Goal: Information Seeking & Learning: Learn about a topic

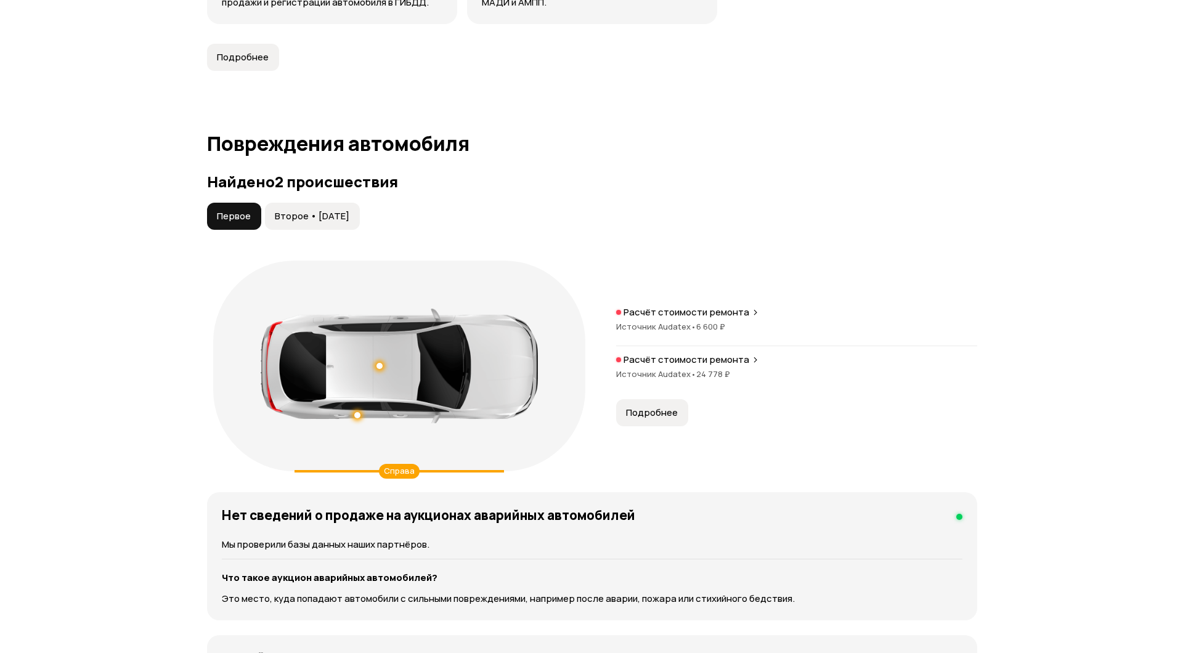
scroll to position [1109, 0]
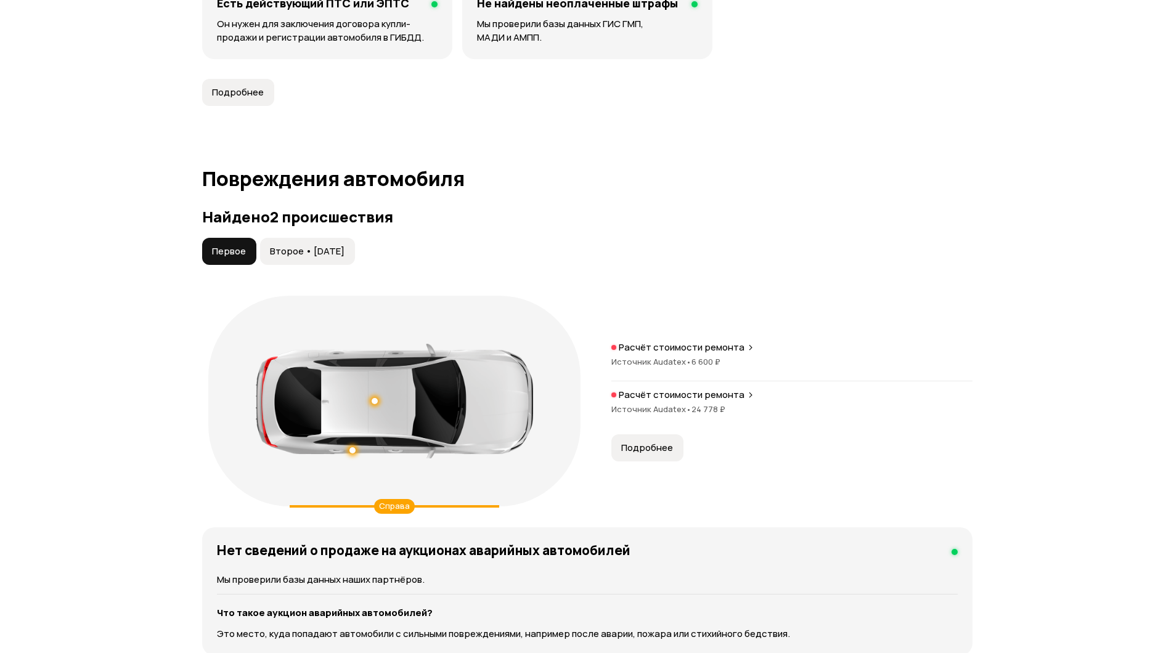
click at [305, 258] on button "Второе • [DATE]" at bounding box center [307, 251] width 95 height 27
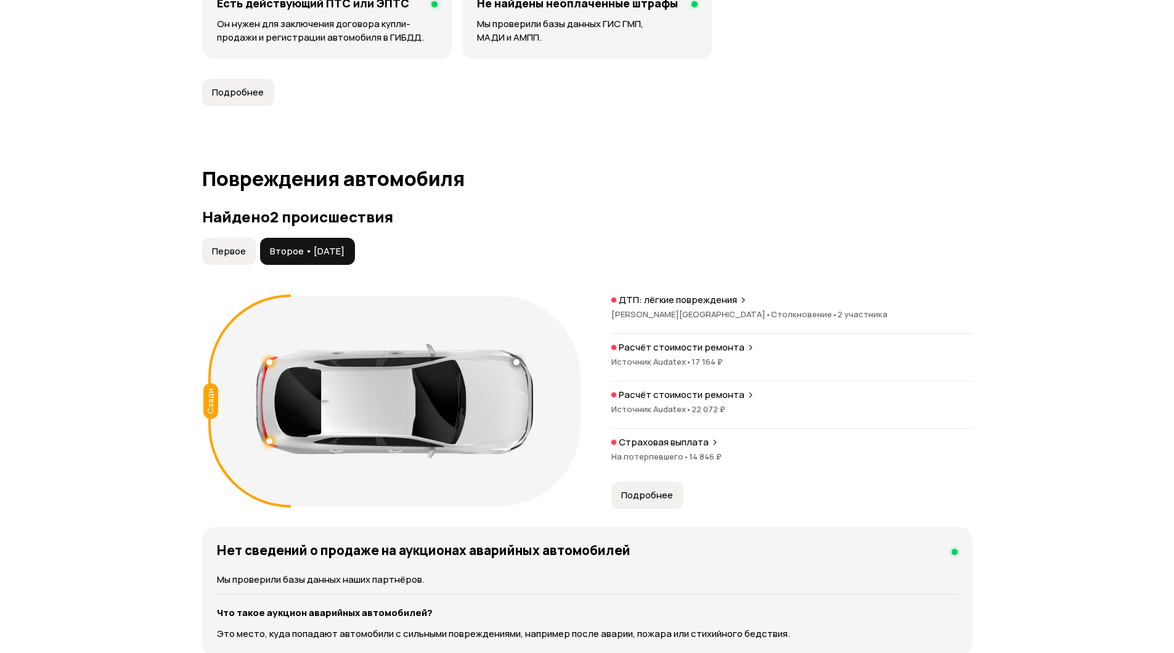
click at [228, 251] on span "Первое" at bounding box center [229, 251] width 34 height 12
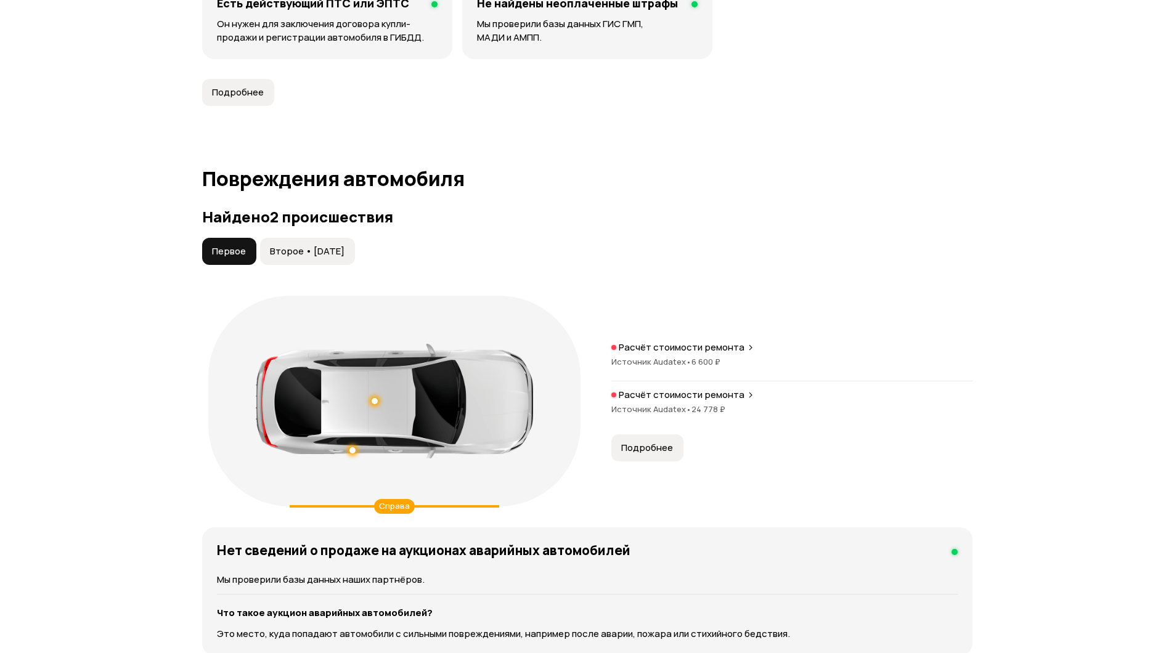
click at [286, 254] on span "Второе • [DATE]" at bounding box center [307, 251] width 75 height 12
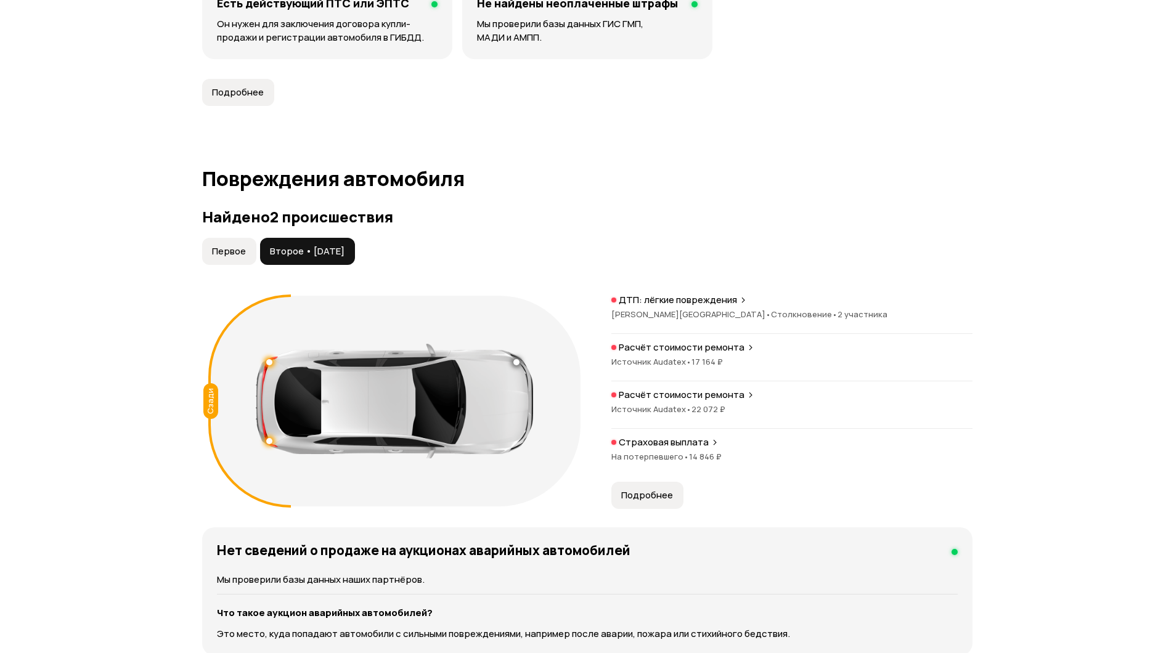
click at [675, 312] on span "[PERSON_NAME][GEOGRAPHIC_DATA] •" at bounding box center [691, 314] width 160 height 11
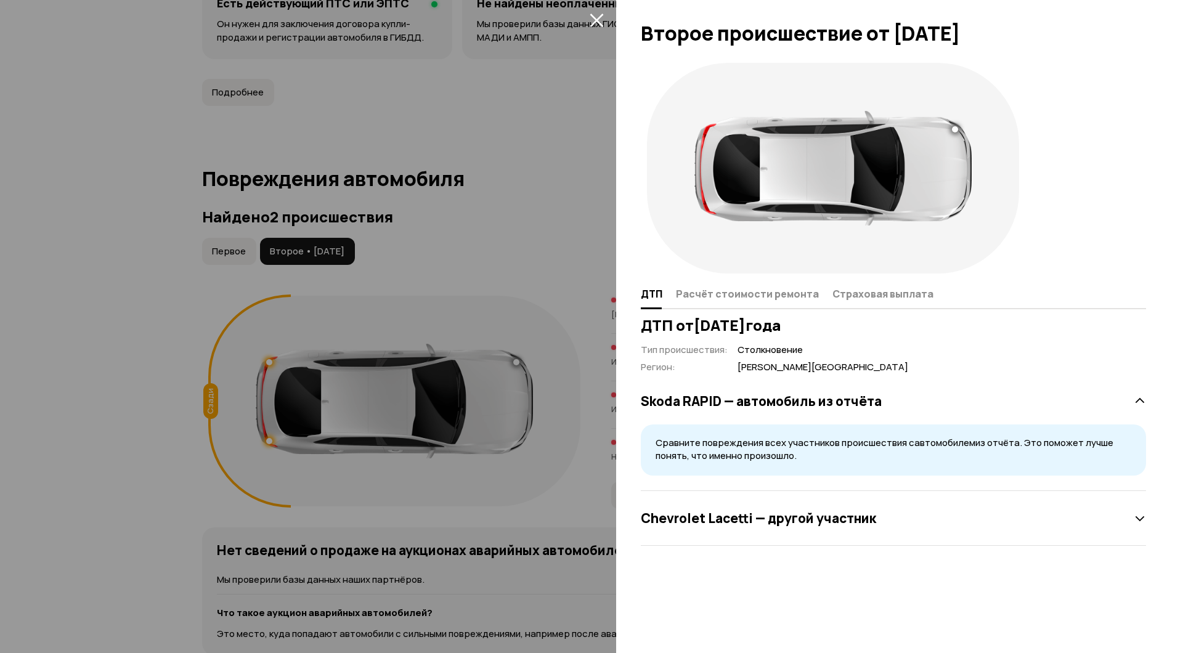
click at [1134, 514] on div "Chevrolet Lacetti — другой участник" at bounding box center [893, 518] width 505 height 25
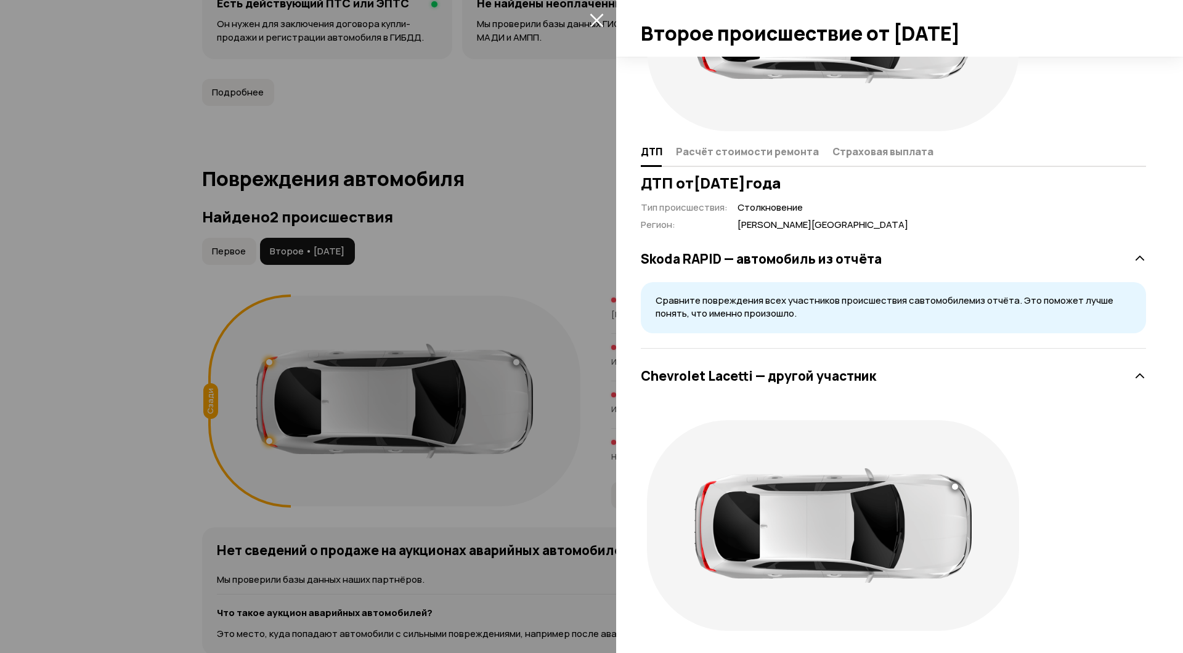
scroll to position [170, 0]
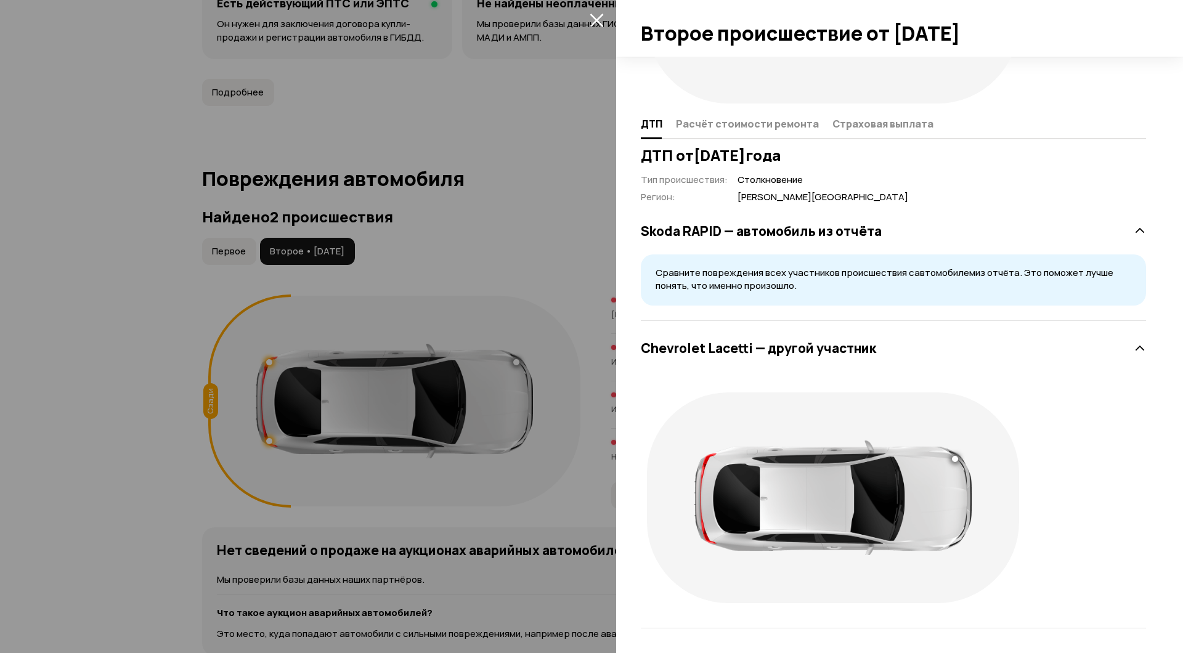
click at [1138, 230] on div "ДТП от [DATE] Тип происшествия : Столкновение Регион : [PERSON_NAME][GEOGRAPHIC…" at bounding box center [894, 388] width 510 height 482
click at [1134, 230] on icon at bounding box center [1140, 231] width 12 height 12
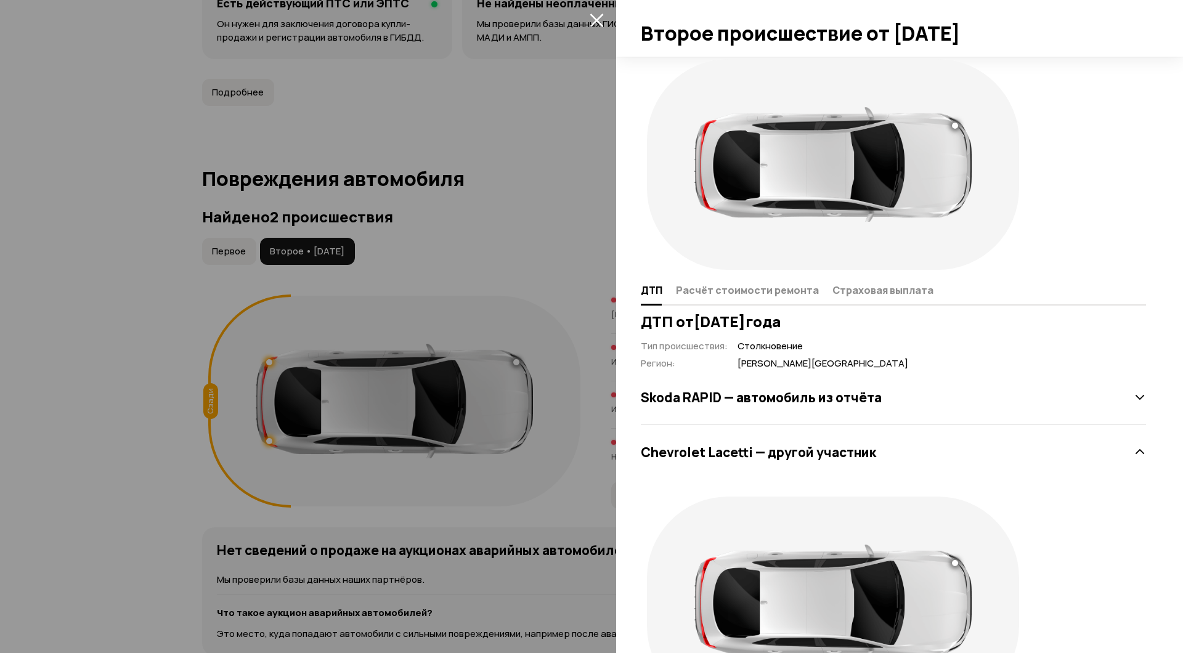
scroll to position [0, 0]
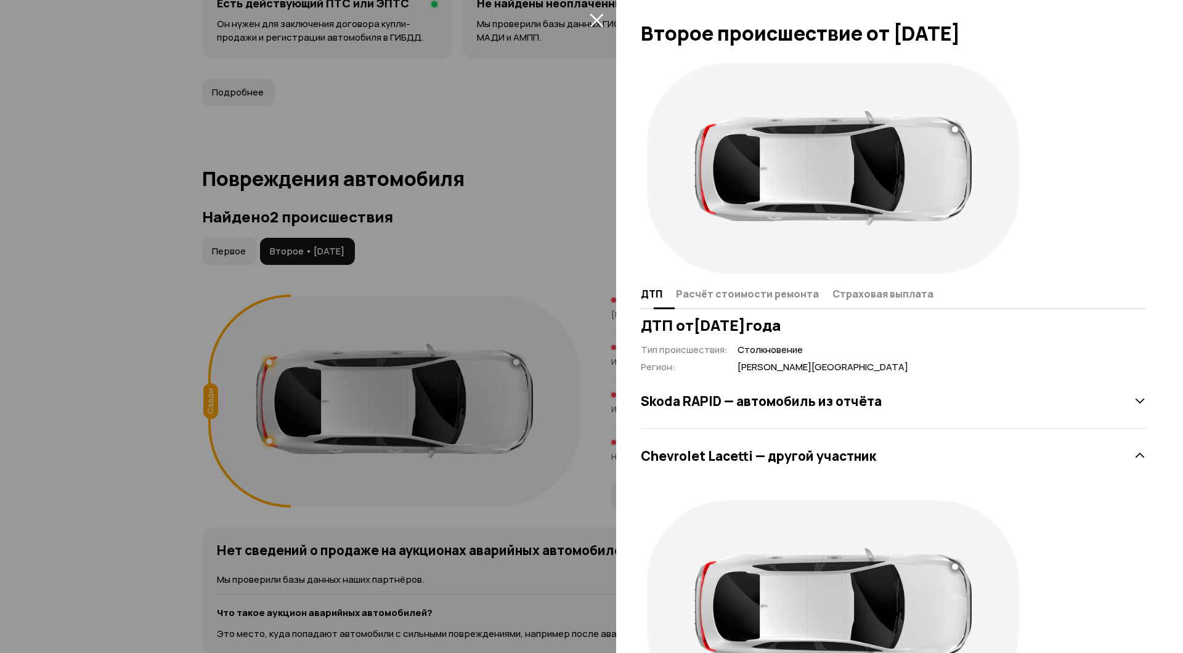
click at [771, 298] on span "Расчёт стоимости ремонта" at bounding box center [747, 294] width 143 height 12
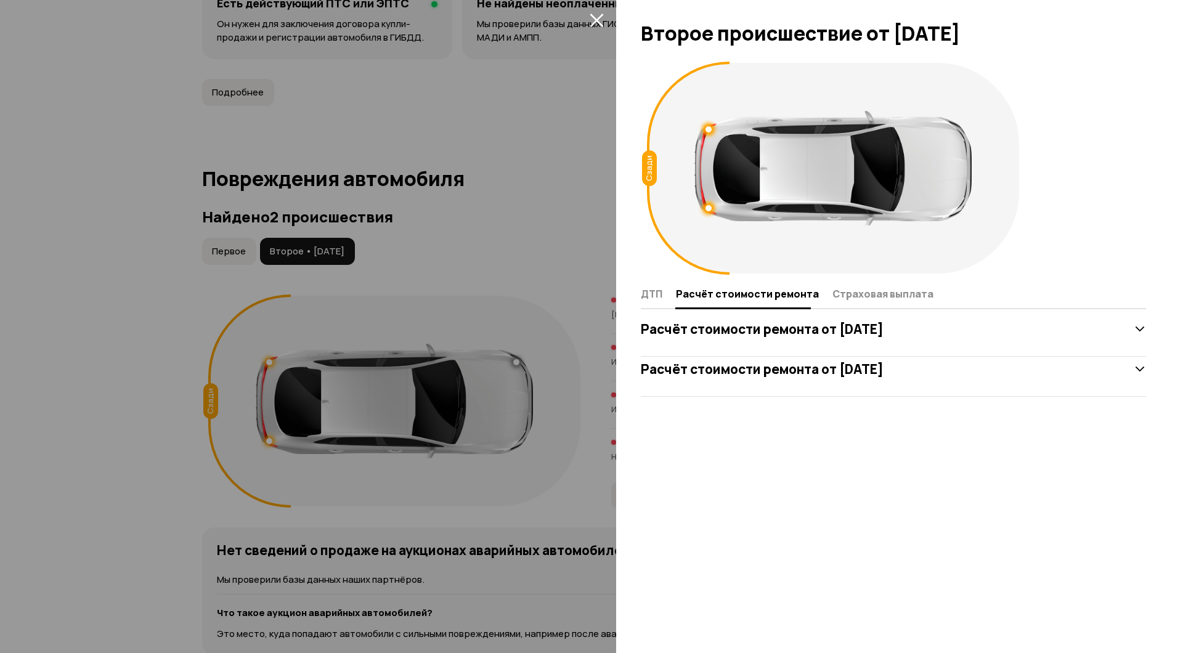
click at [1137, 326] on icon at bounding box center [1140, 329] width 12 height 12
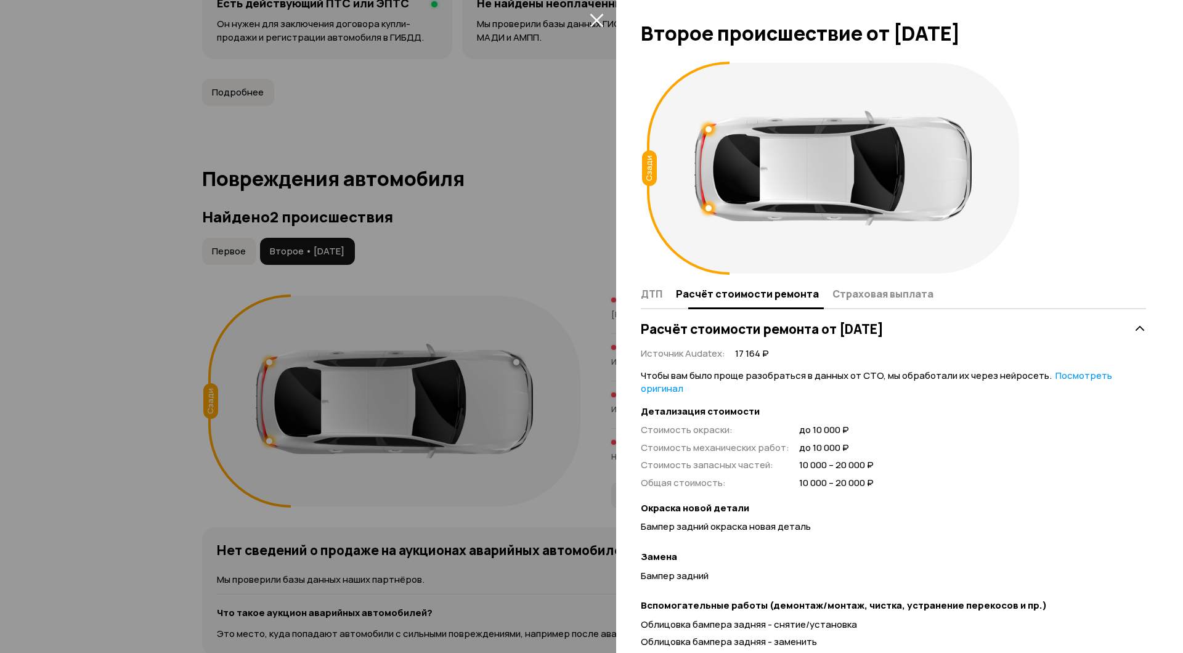
click at [891, 296] on span "Страховая выплата" at bounding box center [883, 294] width 101 height 12
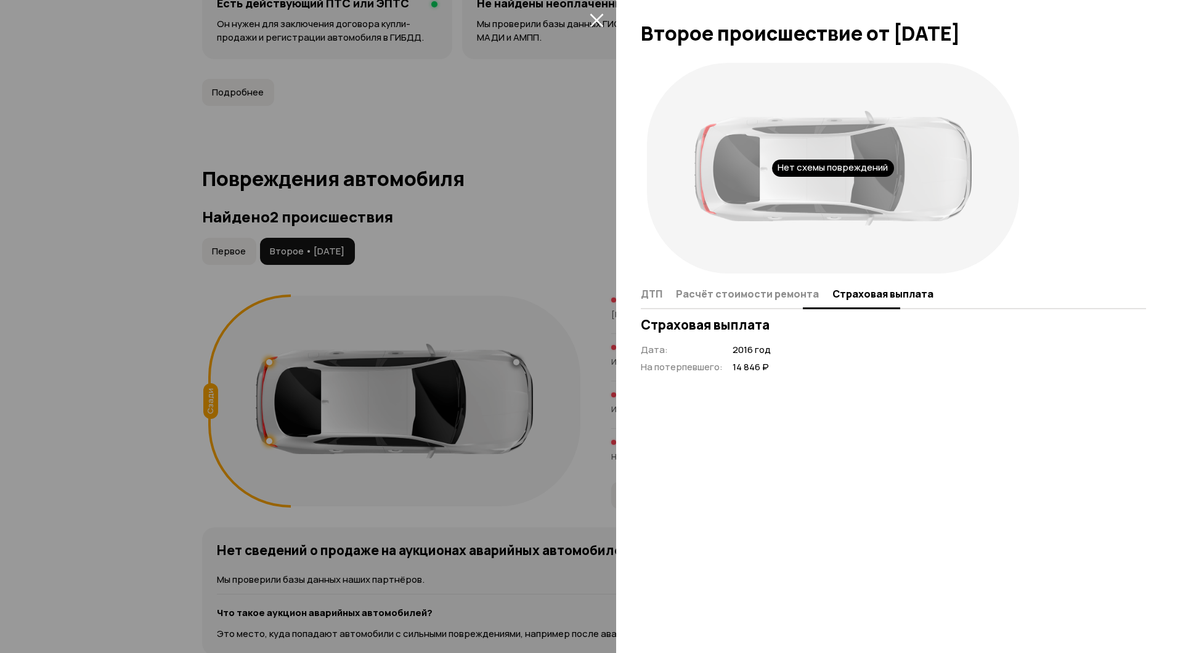
click at [649, 298] on span "ДТП" at bounding box center [652, 294] width 22 height 12
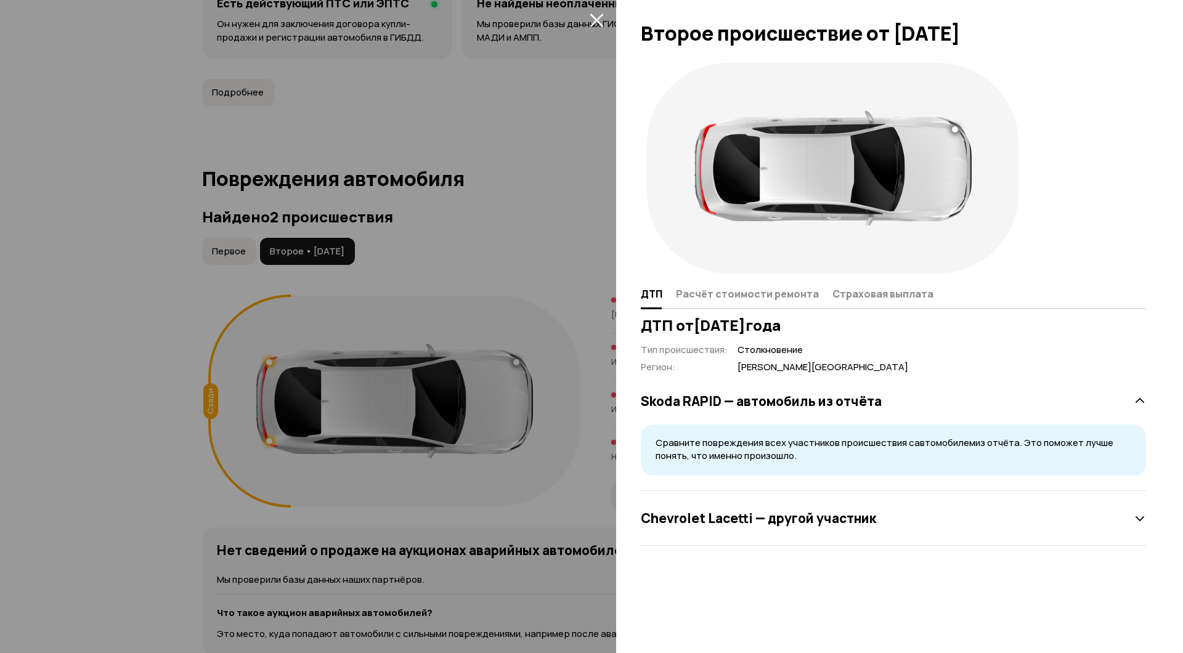
click at [957, 128] on div at bounding box center [955, 129] width 6 height 6
click at [528, 191] on div at bounding box center [591, 326] width 1183 height 653
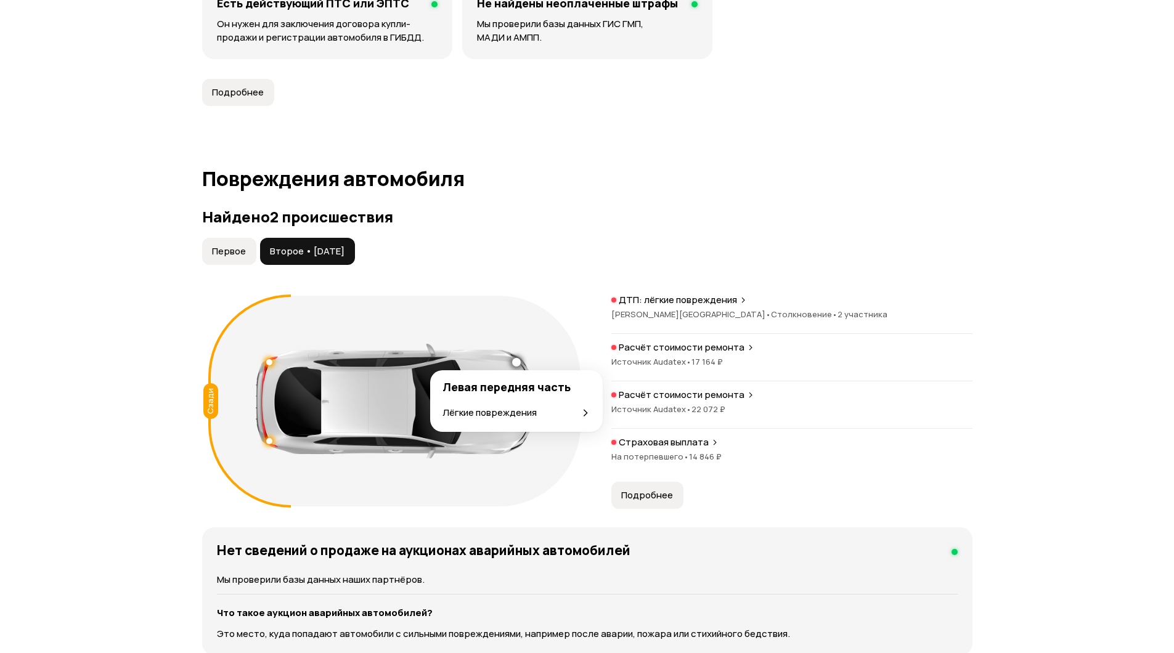
click at [515, 362] on div at bounding box center [516, 362] width 9 height 9
click at [521, 413] on p "Лёгкие повреждения" at bounding box center [490, 413] width 94 height 14
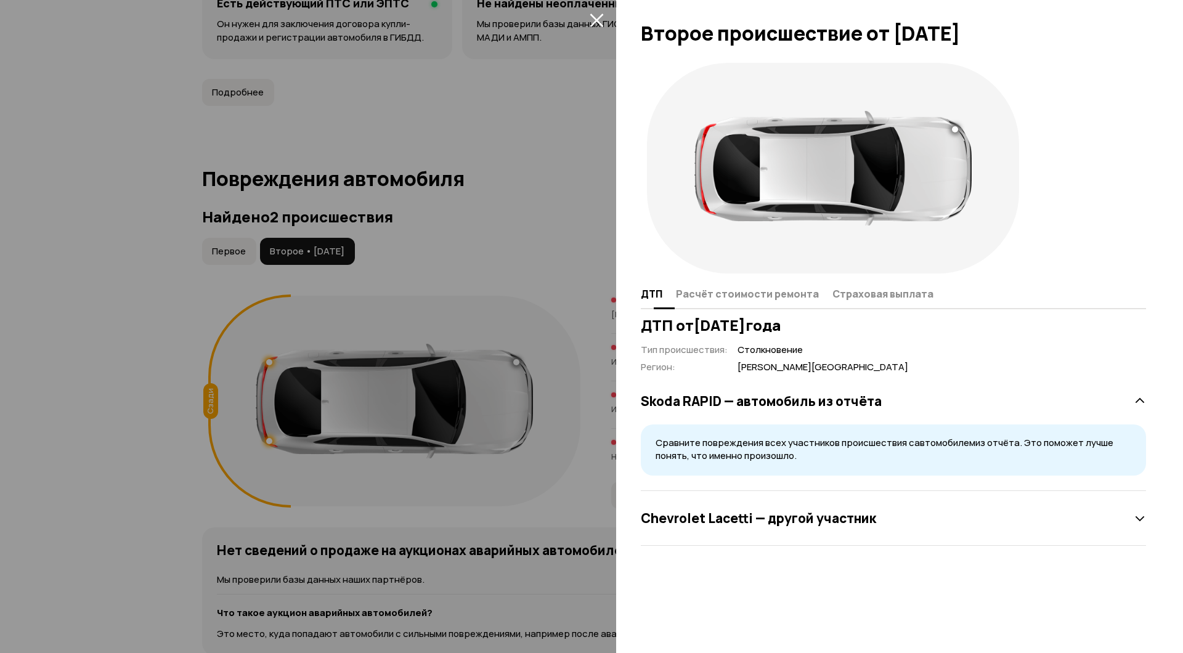
click at [745, 288] on span "Расчёт стоимости ремонта" at bounding box center [747, 294] width 143 height 12
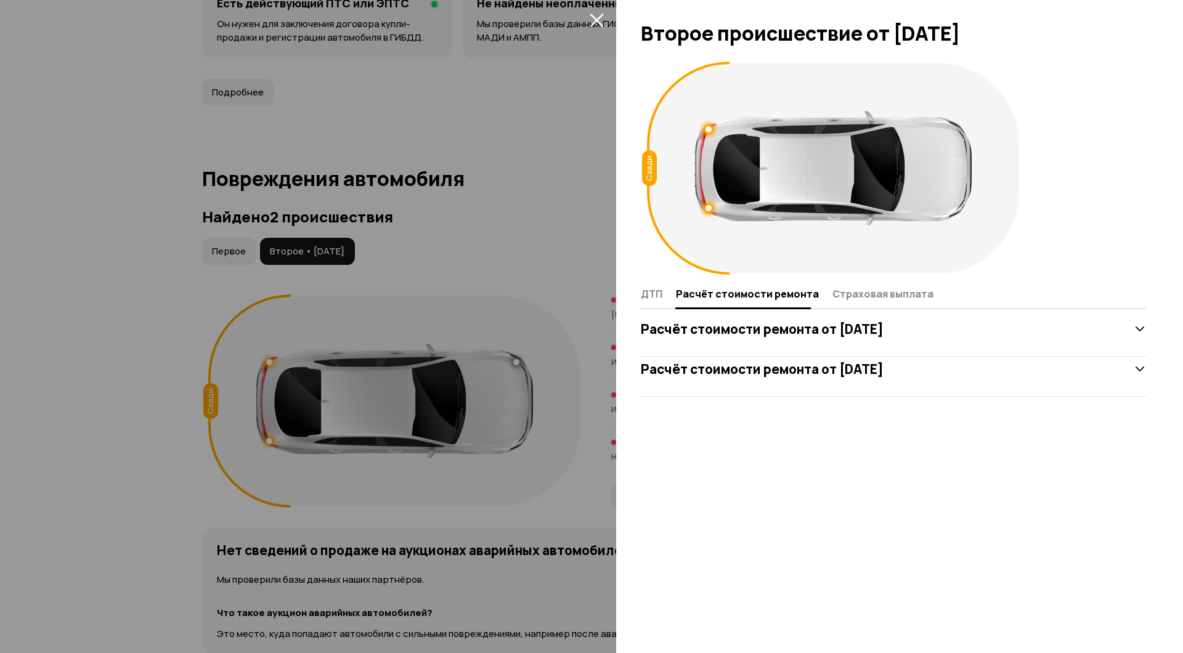
click at [1139, 371] on icon at bounding box center [1140, 369] width 12 height 12
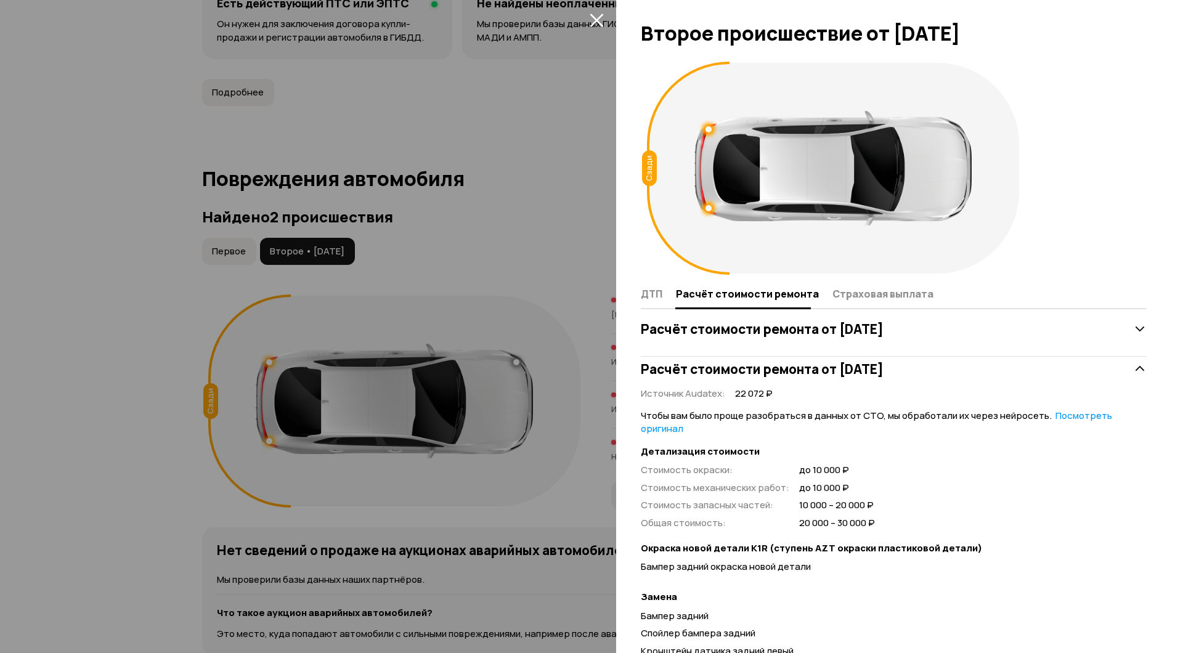
click at [1134, 335] on icon at bounding box center [1140, 329] width 12 height 12
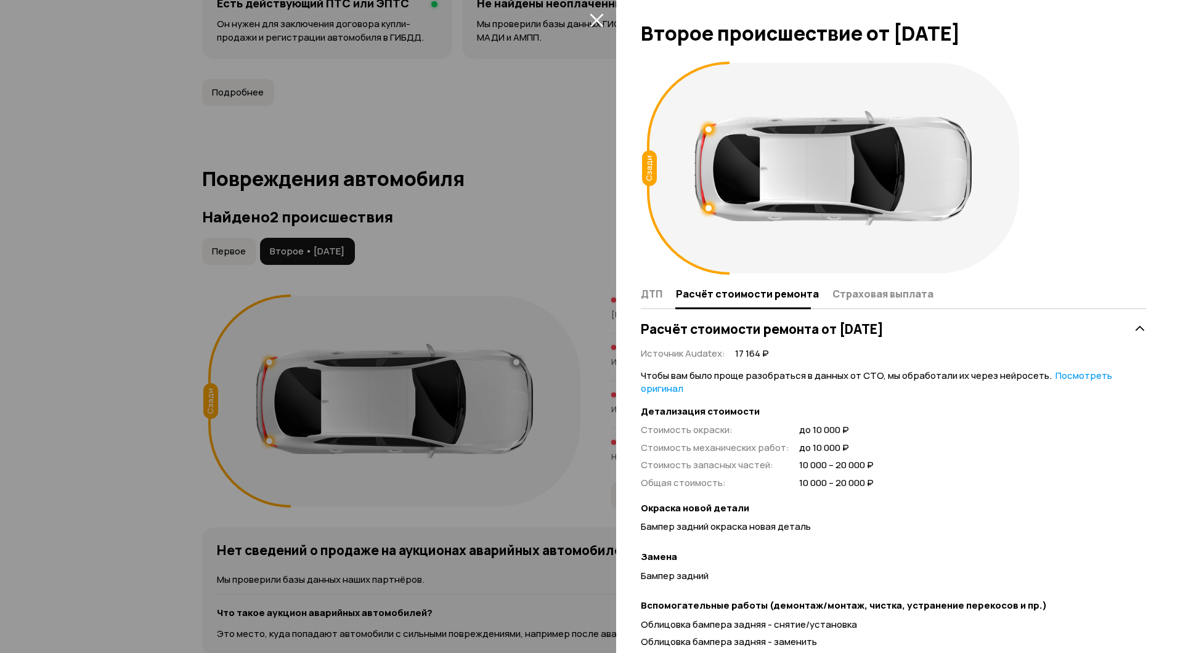
click at [1134, 324] on icon at bounding box center [1140, 329] width 12 height 12
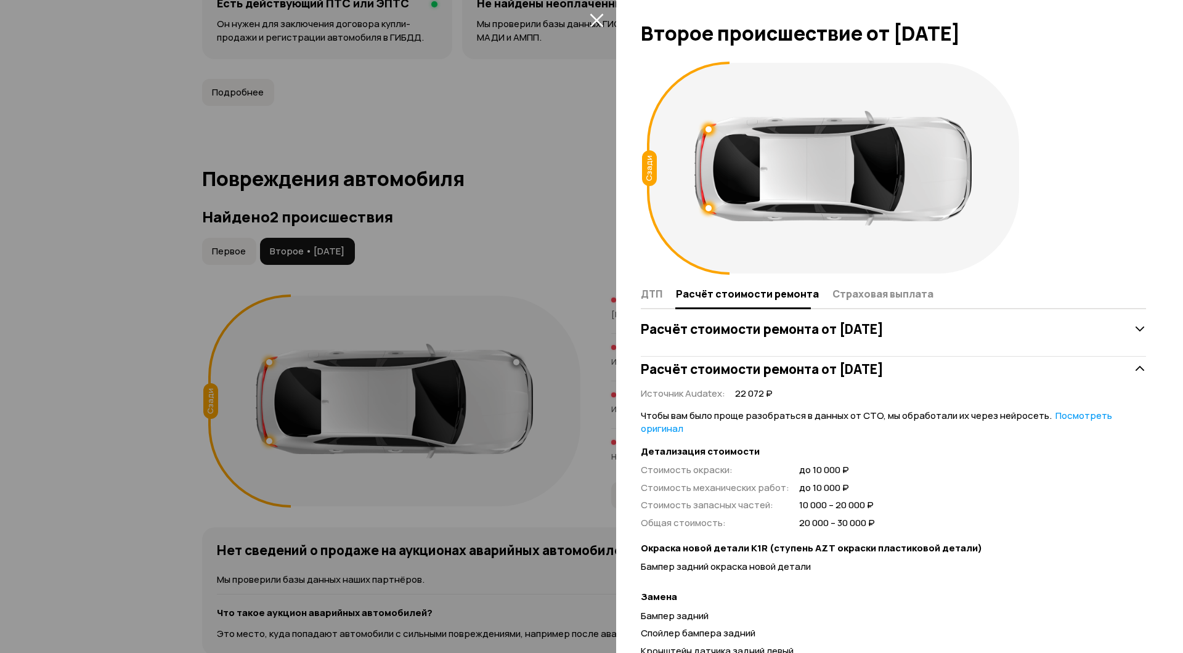
click at [1134, 370] on icon at bounding box center [1140, 369] width 12 height 12
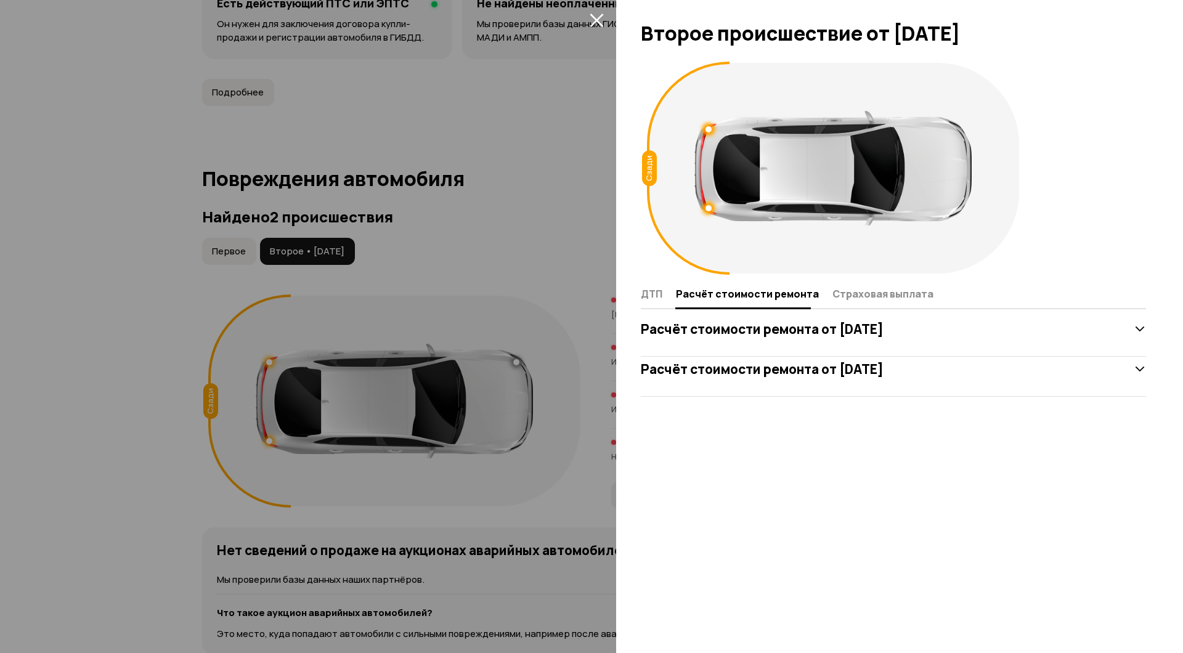
click at [595, 12] on button "закрыть" at bounding box center [597, 20] width 20 height 20
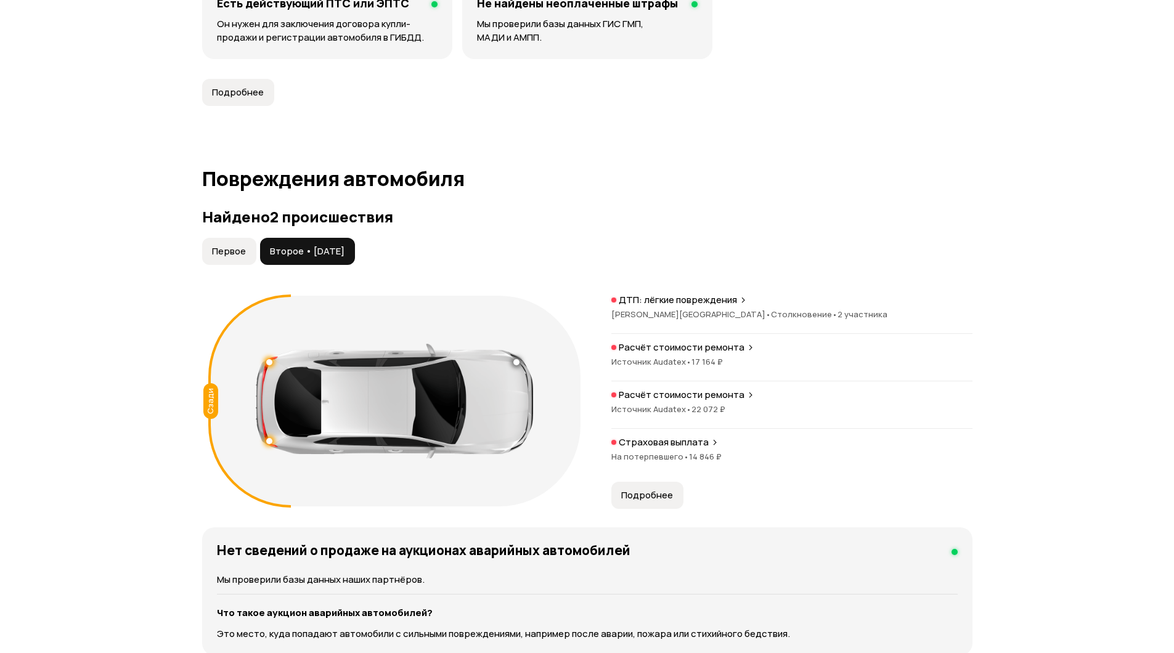
click at [232, 254] on span "Первое" at bounding box center [229, 251] width 34 height 12
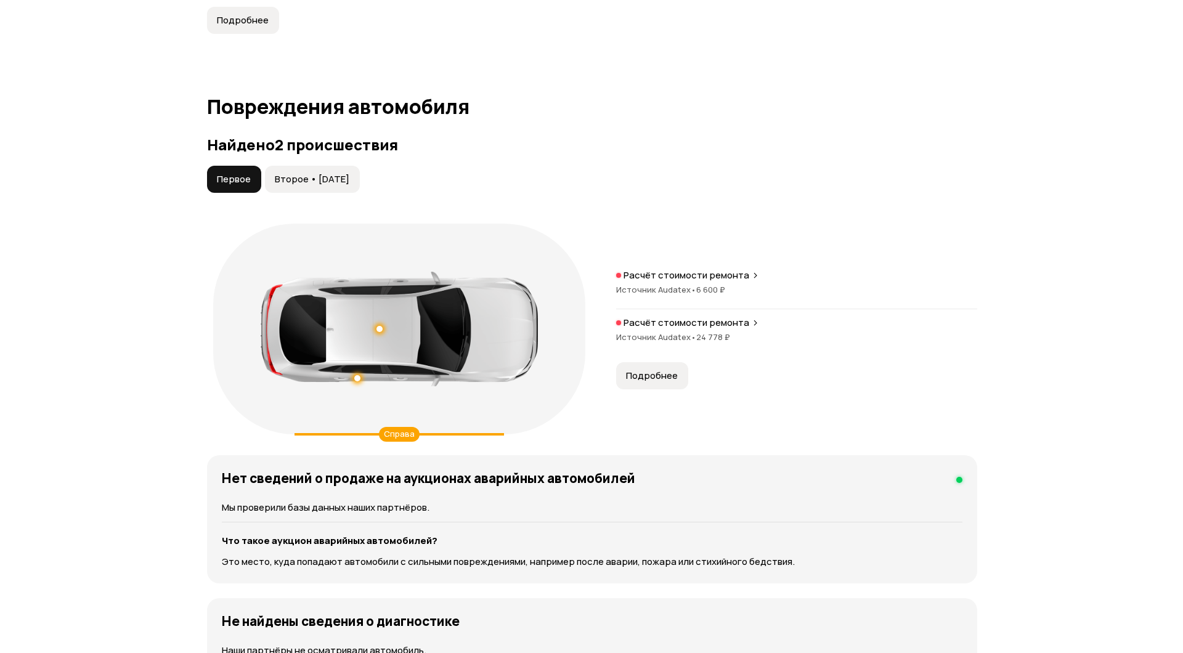
scroll to position [1294, 0]
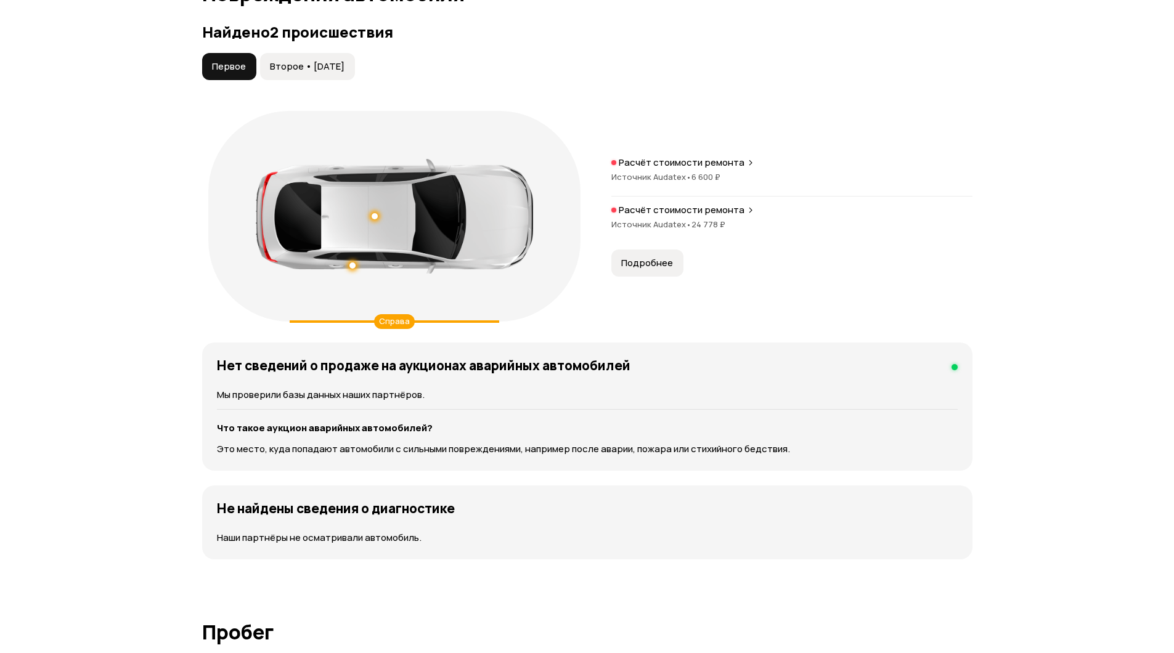
click at [391, 316] on div "Справа" at bounding box center [394, 321] width 41 height 15
click at [644, 268] on span "Подробнее" at bounding box center [647, 263] width 52 height 12
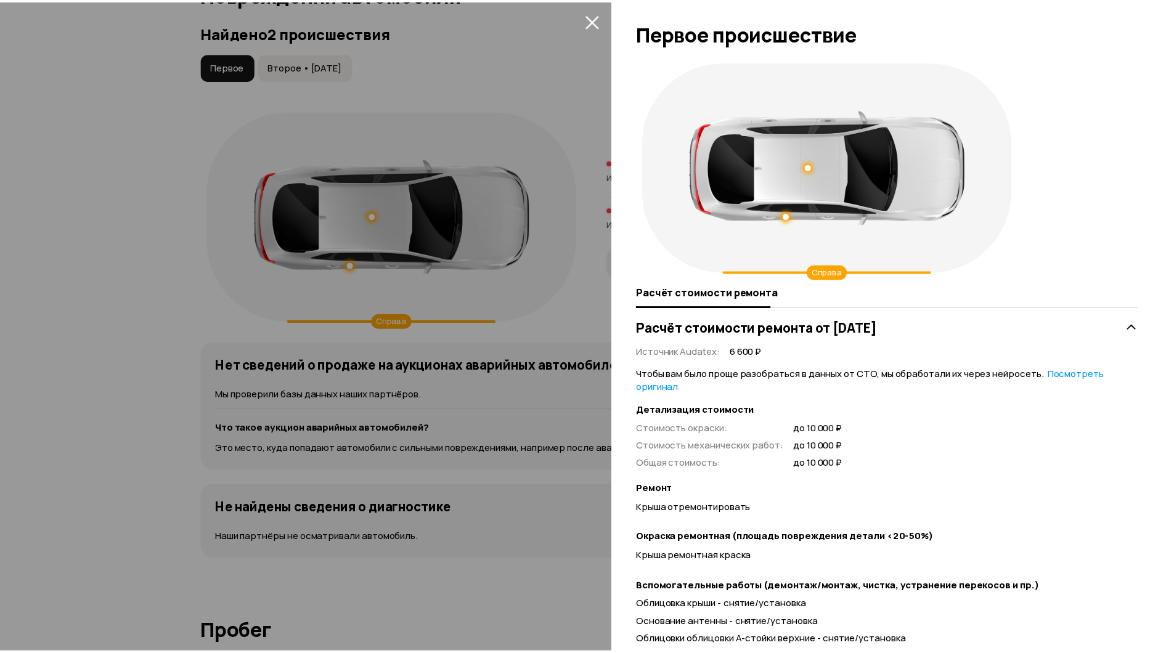
scroll to position [0, 0]
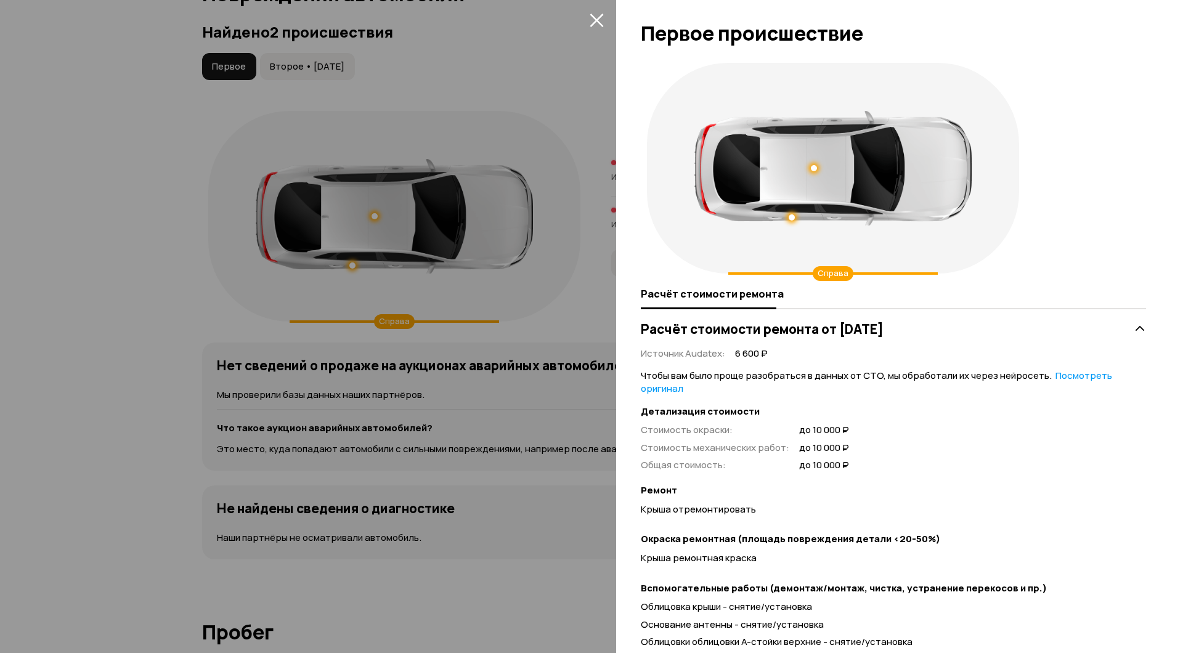
click at [812, 168] on div at bounding box center [814, 168] width 6 height 6
drag, startPoint x: 876, startPoint y: 246, endPoint x: 820, endPoint y: 211, distance: 66.2
click at [874, 246] on div "Справа" at bounding box center [833, 168] width 372 height 211
click at [792, 216] on div at bounding box center [792, 218] width 6 height 6
click at [960, 261] on div "Справа" at bounding box center [833, 168] width 372 height 211
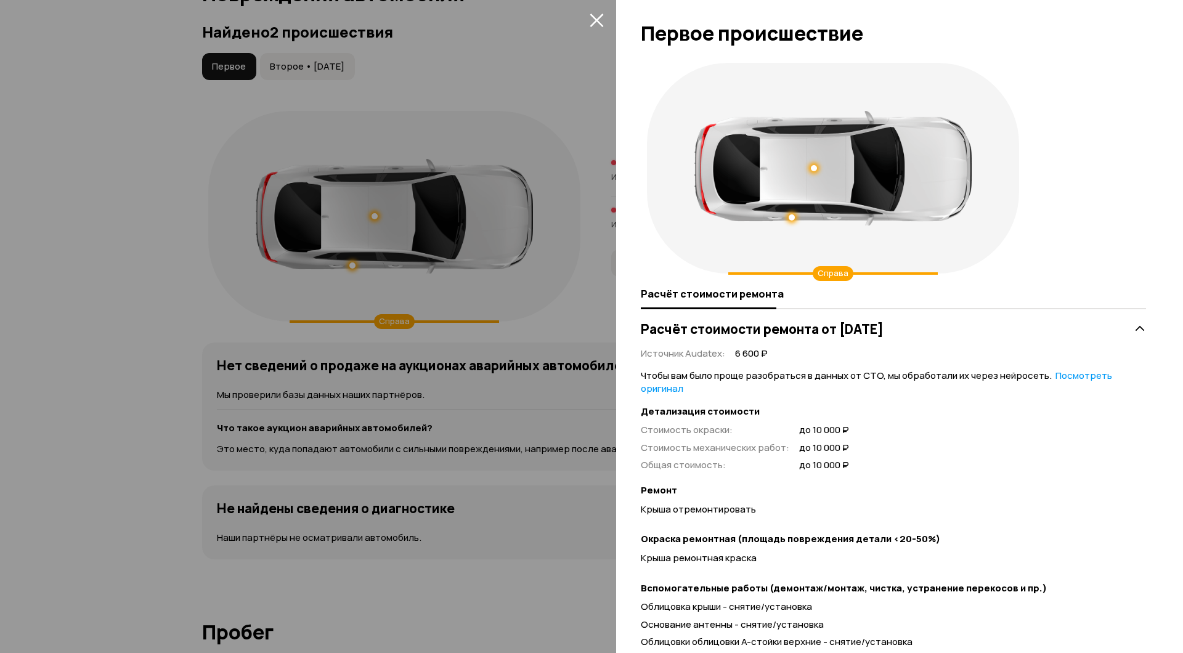
click at [590, 17] on icon "закрыть" at bounding box center [597, 20] width 14 height 14
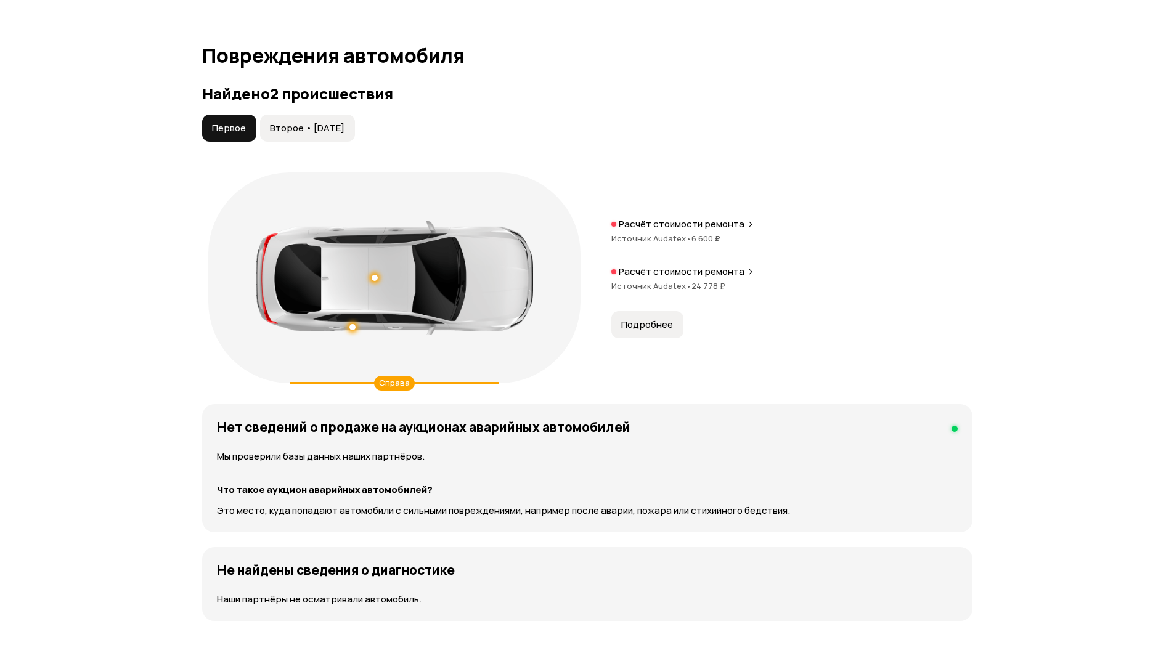
scroll to position [1048, 0]
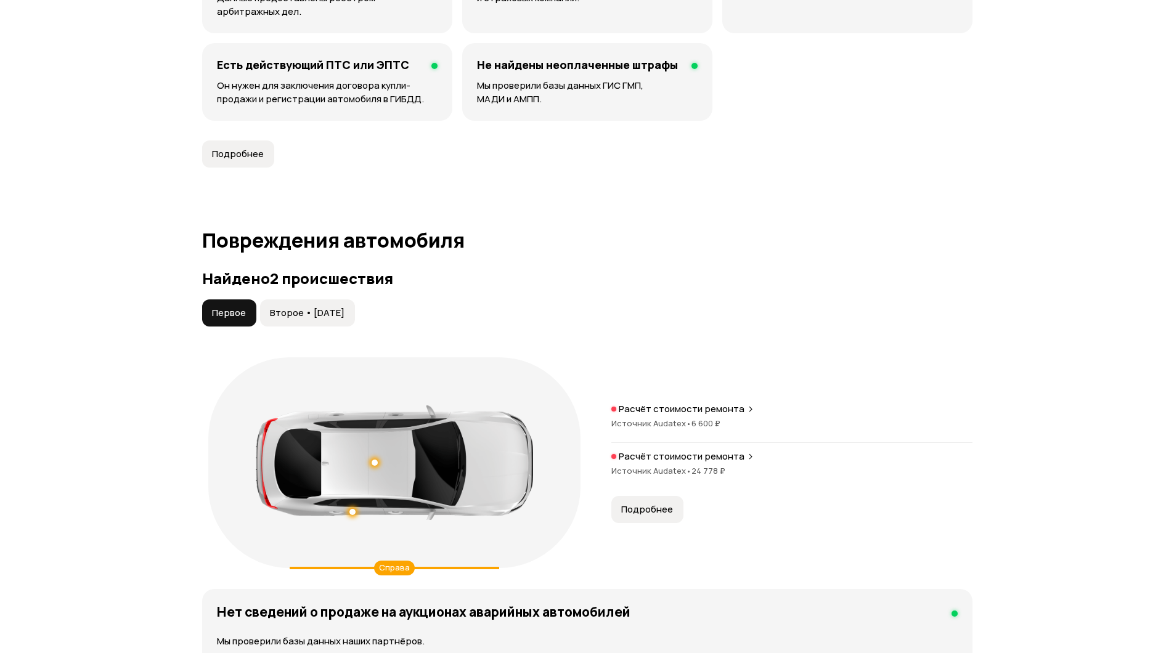
click at [305, 310] on span "Второе • [DATE]" at bounding box center [307, 313] width 75 height 12
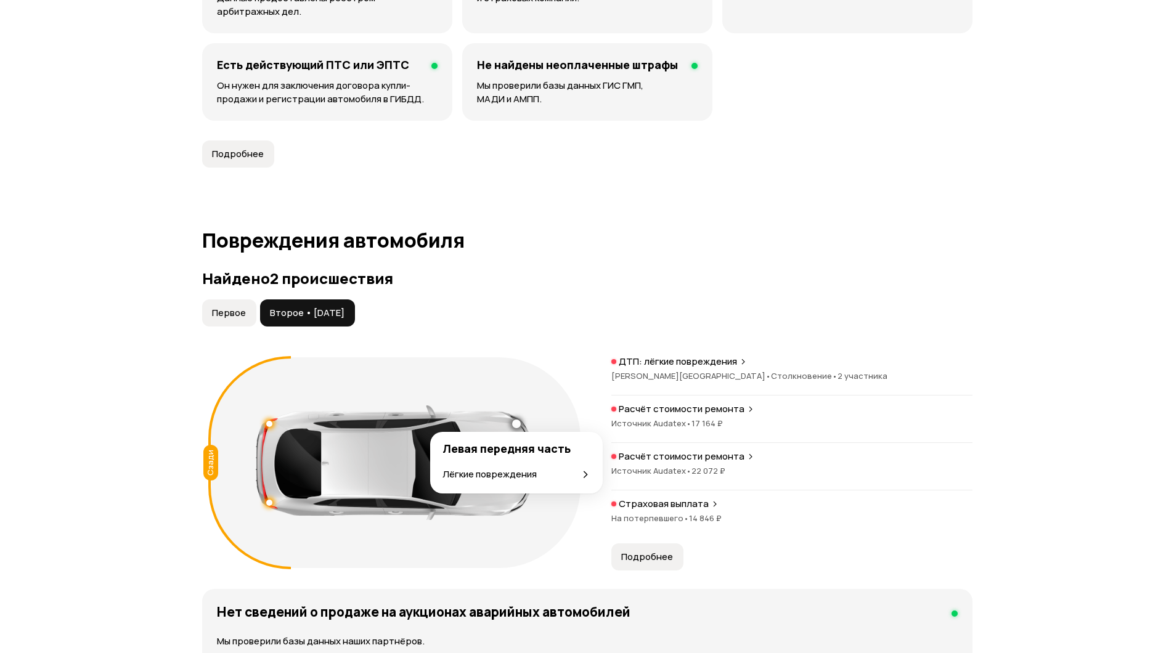
click at [519, 477] on p "Лёгкие повреждения" at bounding box center [490, 475] width 94 height 14
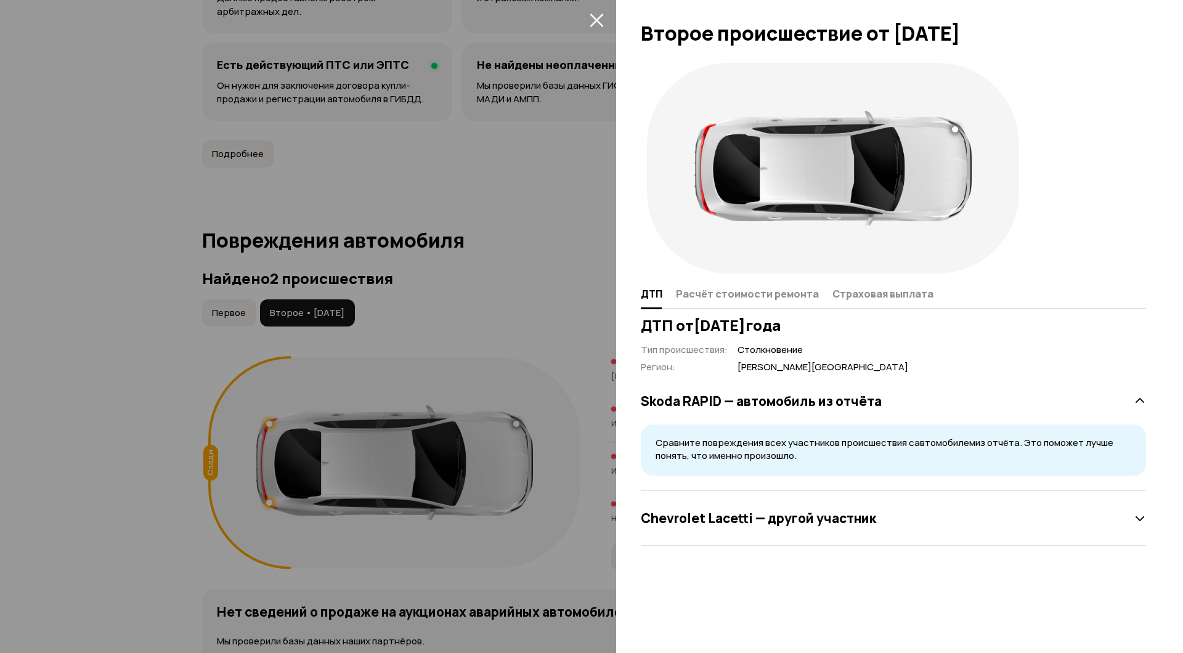
click at [523, 384] on div at bounding box center [591, 326] width 1183 height 653
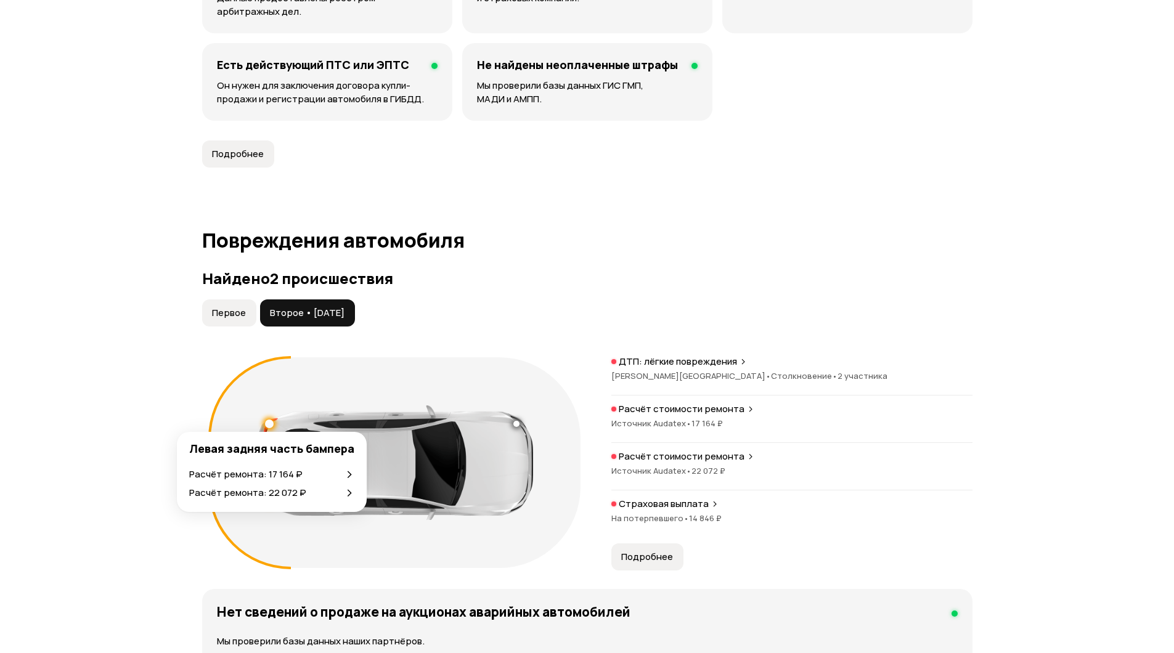
click at [268, 424] on div at bounding box center [269, 424] width 9 height 9
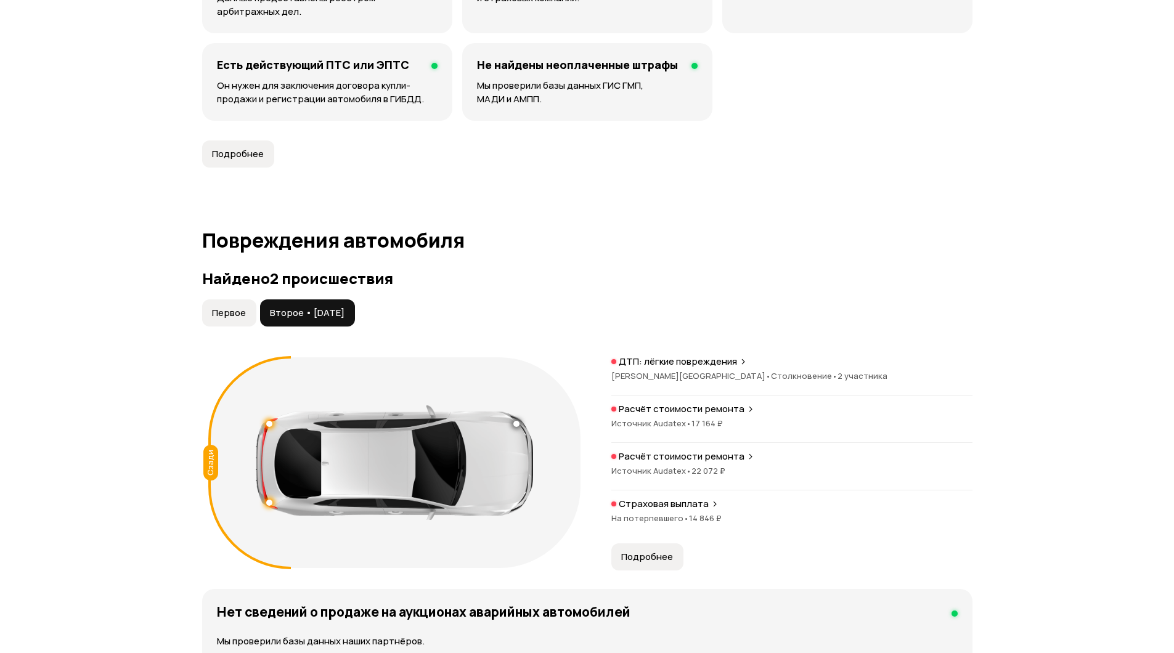
click at [263, 540] on icon at bounding box center [249, 462] width 83 height 213
click at [269, 506] on div at bounding box center [269, 503] width 9 height 9
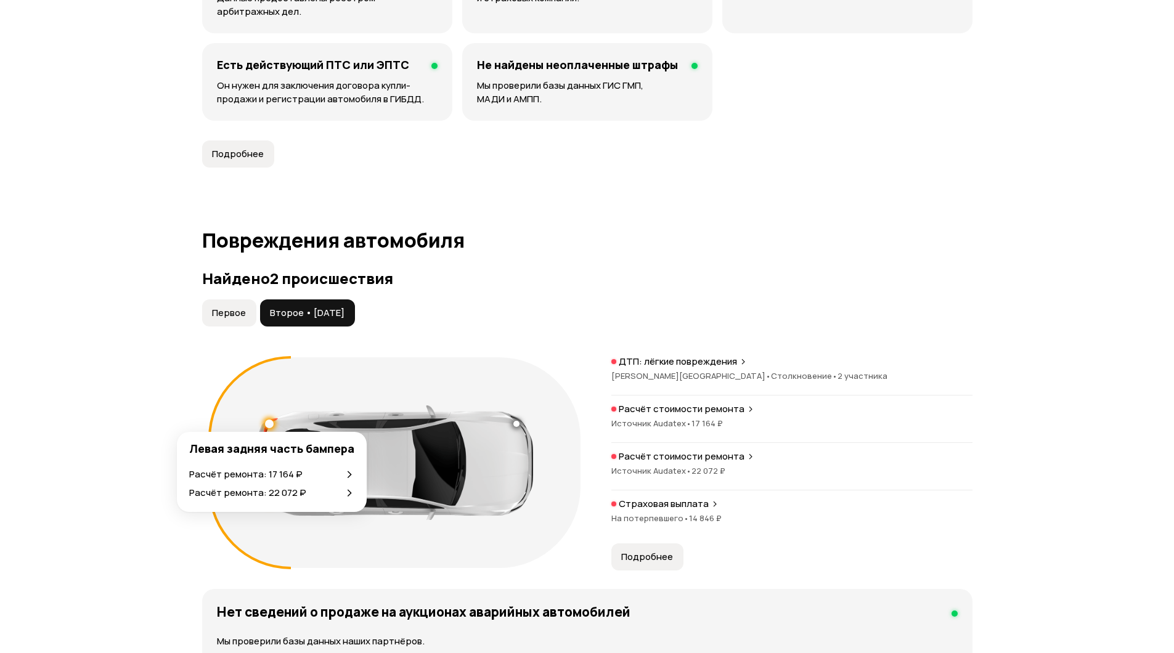
click at [268, 425] on div at bounding box center [269, 424] width 9 height 9
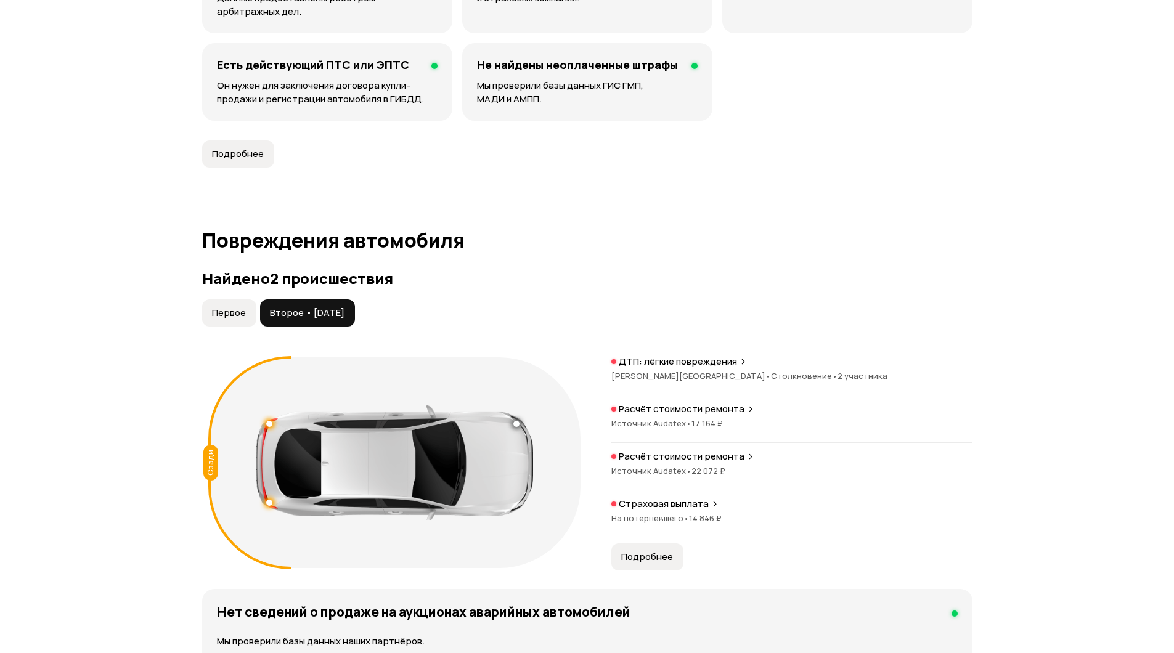
click at [789, 247] on h1 "Повреждения автомобиля" at bounding box center [587, 240] width 770 height 22
click at [812, 284] on h3 "Найдено 2 происшествия" at bounding box center [587, 278] width 770 height 17
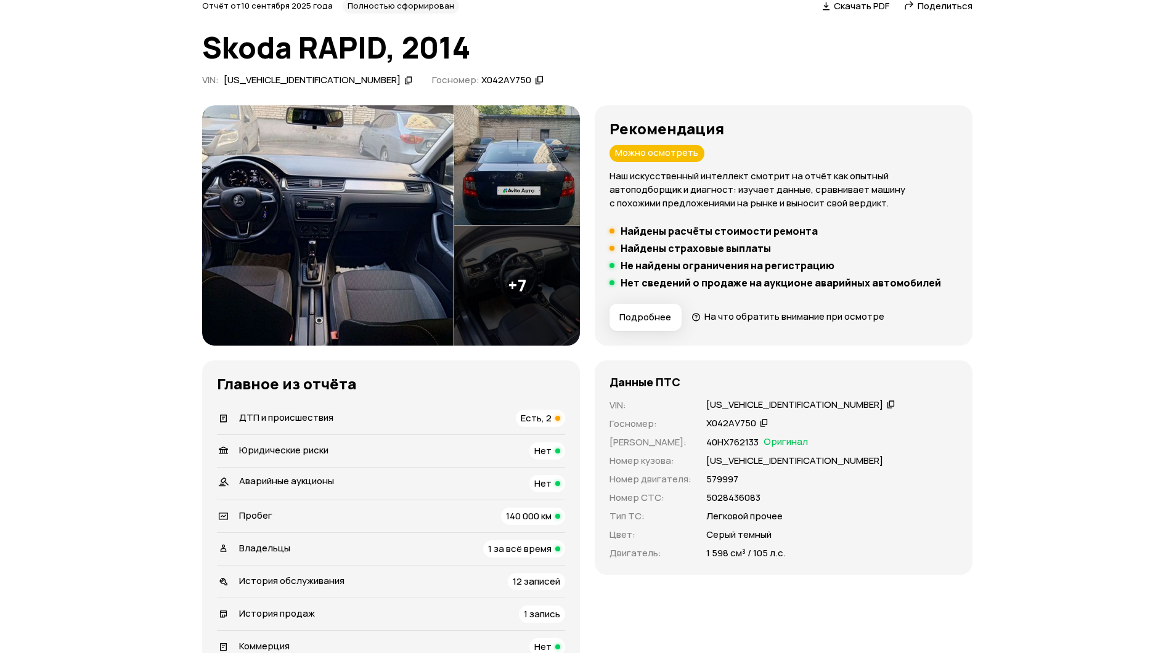
scroll to position [0, 0]
